Goal: Check status

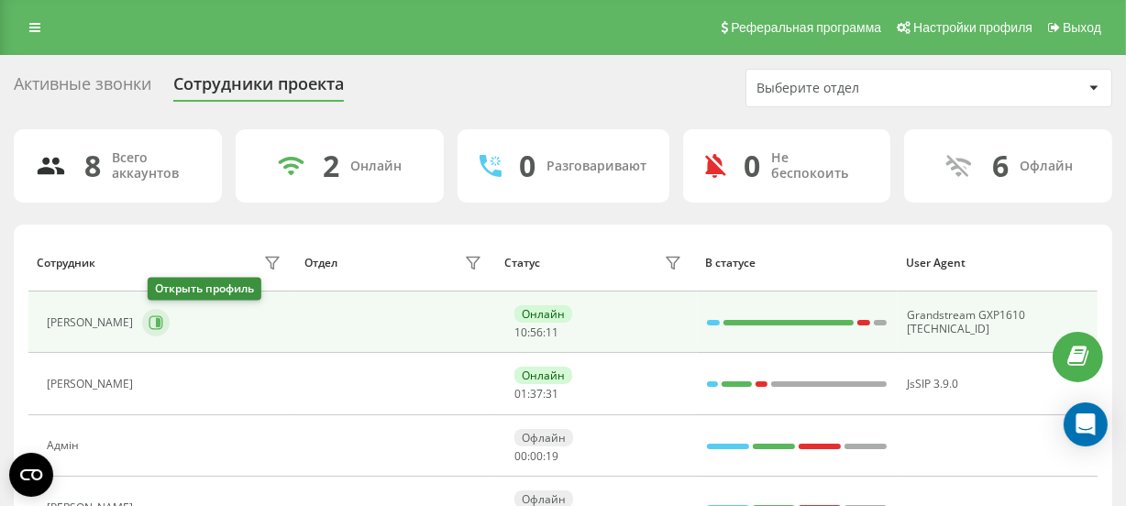
click at [160, 322] on icon at bounding box center [156, 322] width 15 height 15
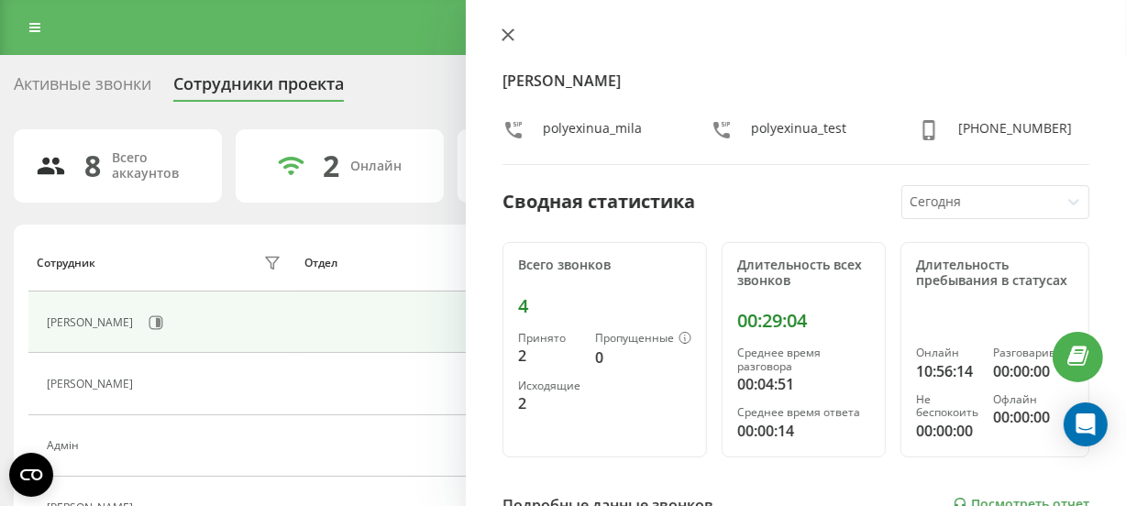
click at [507, 37] on icon at bounding box center [507, 34] width 13 height 13
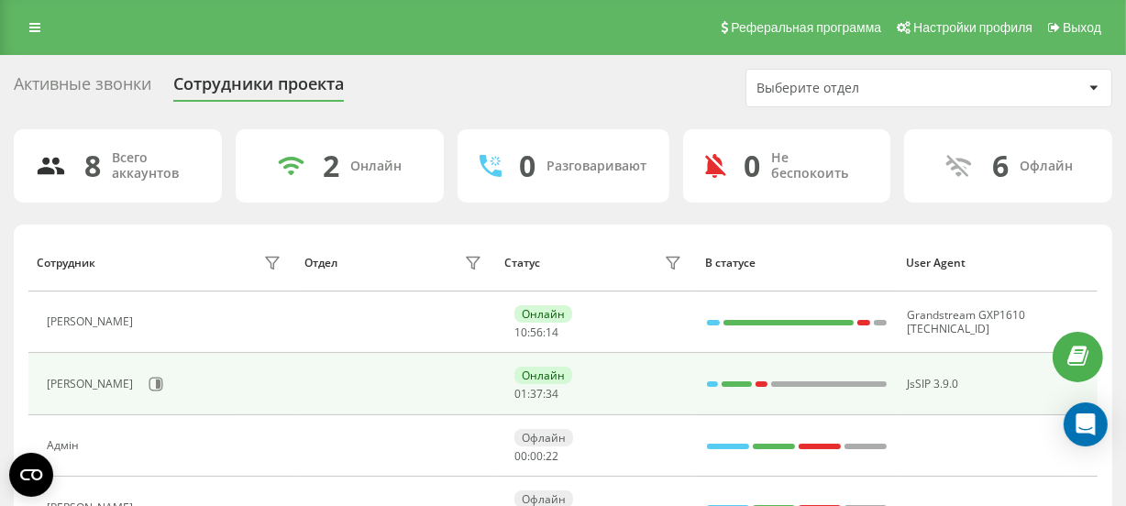
scroll to position [83, 0]
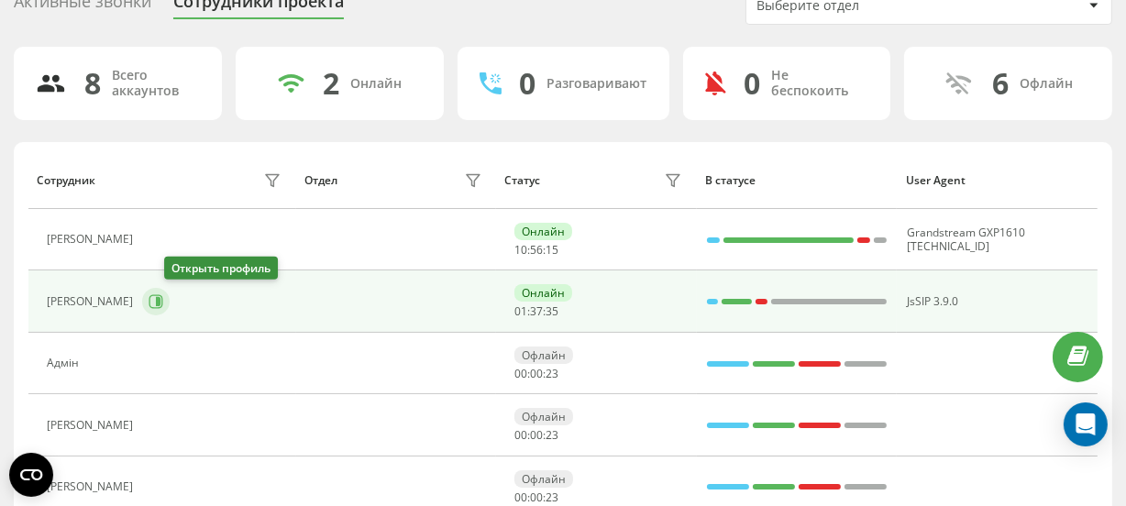
click at [160, 299] on icon at bounding box center [158, 301] width 5 height 9
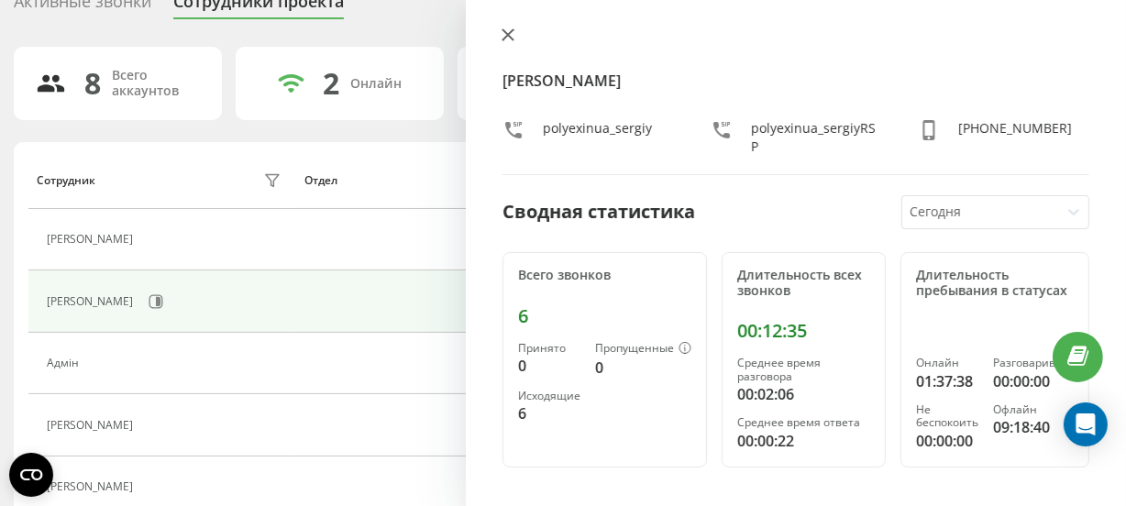
click at [507, 37] on icon at bounding box center [507, 34] width 13 height 13
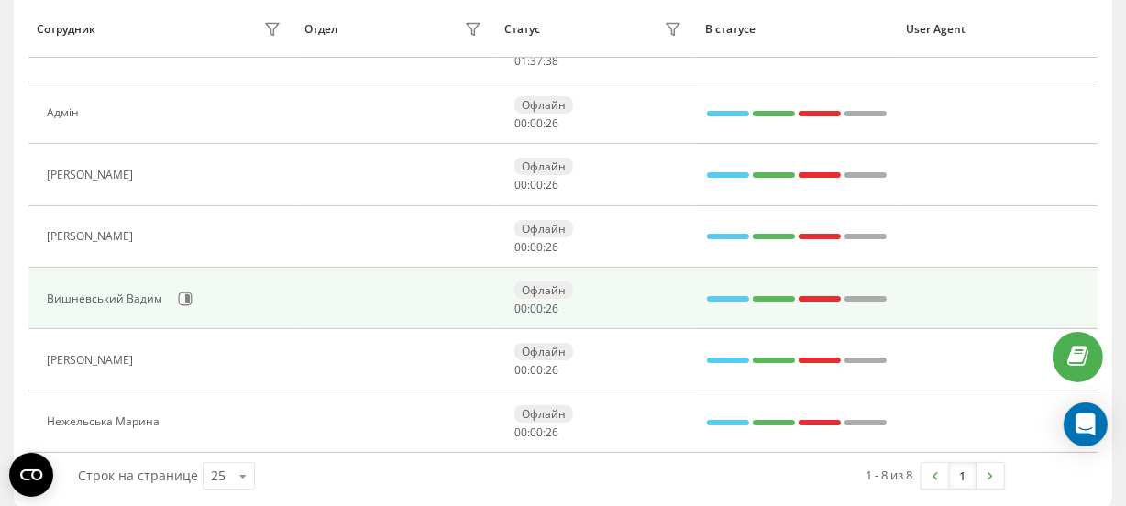
scroll to position [336, 0]
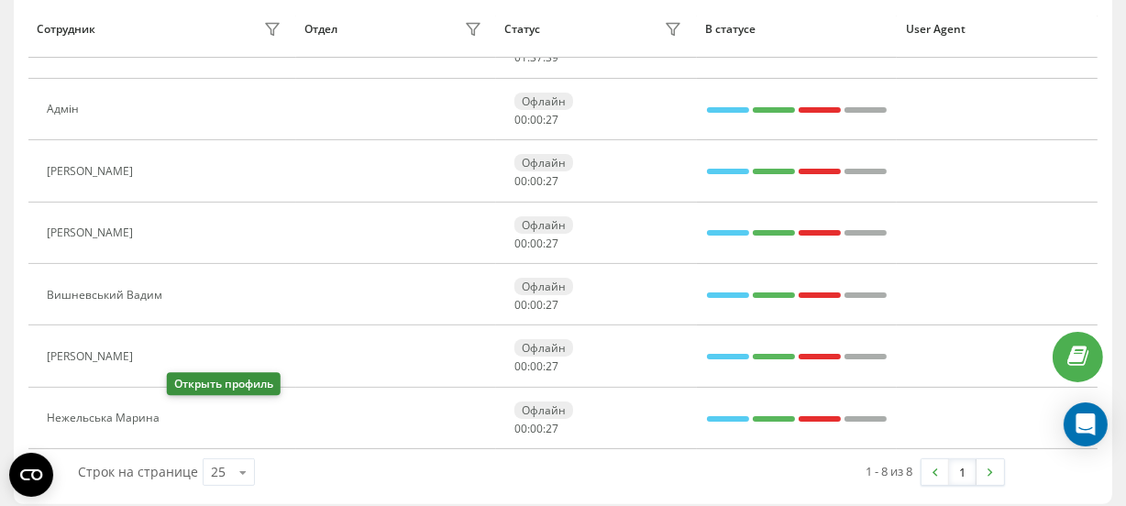
click at [178, 420] on icon at bounding box center [179, 419] width 15 height 15
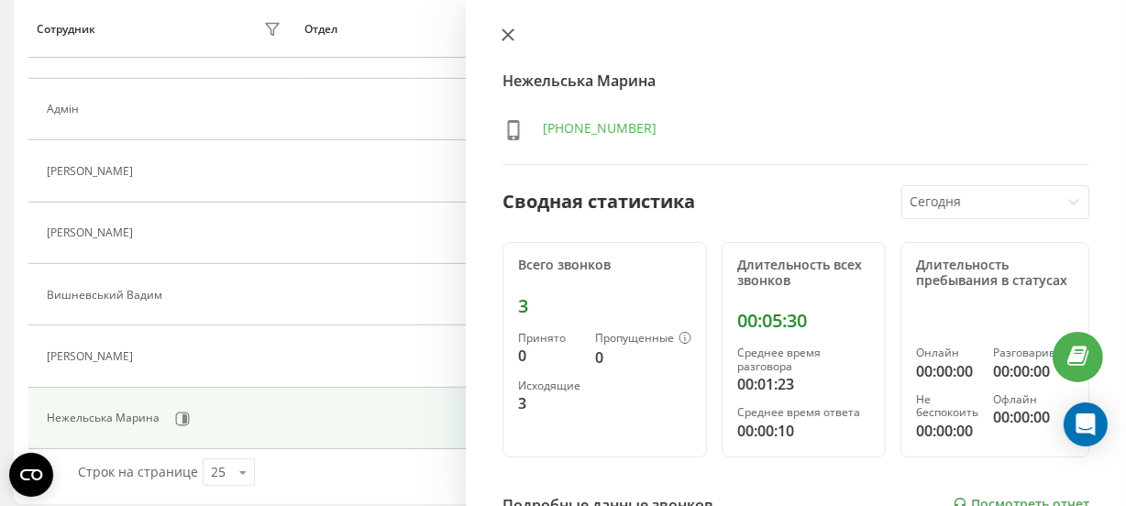
click at [502, 34] on icon at bounding box center [507, 34] width 13 height 13
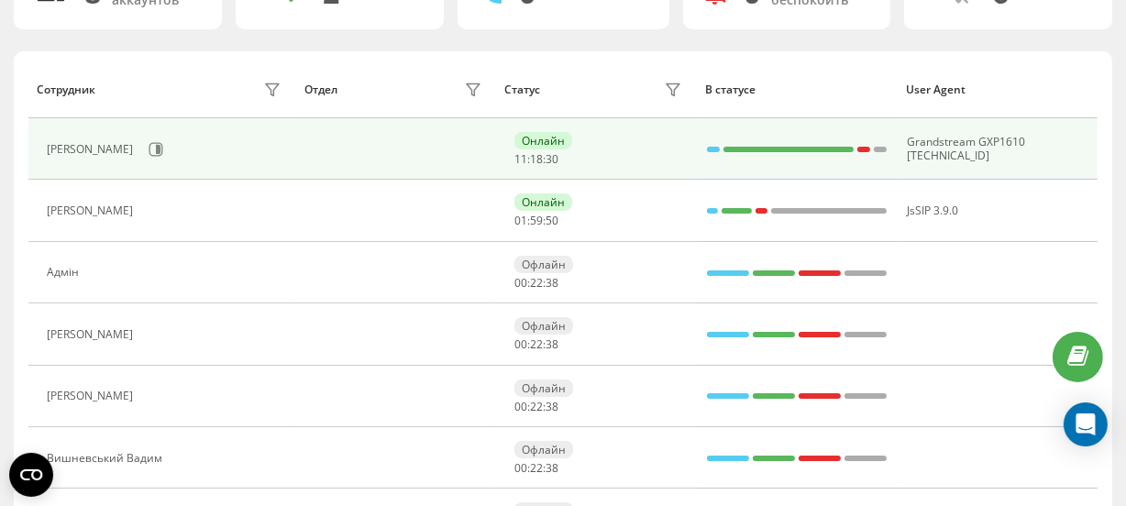
scroll to position [166, 0]
